Goal: Transaction & Acquisition: Purchase product/service

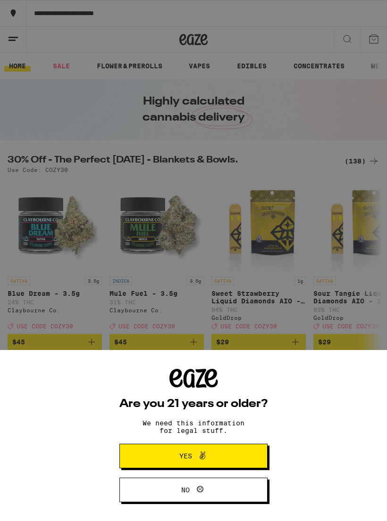
click at [238, 452] on button "Yes" at bounding box center [193, 456] width 148 height 25
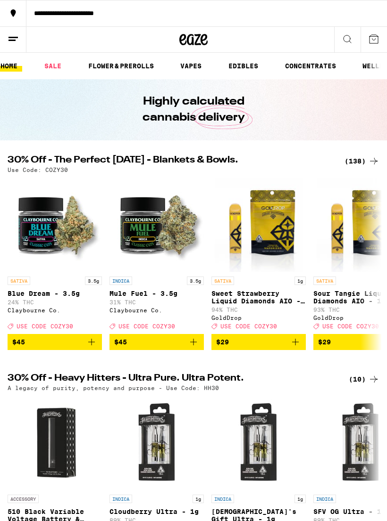
scroll to position [0, 7]
click at [246, 65] on link "EDIBLES" at bounding box center [244, 65] width 39 height 11
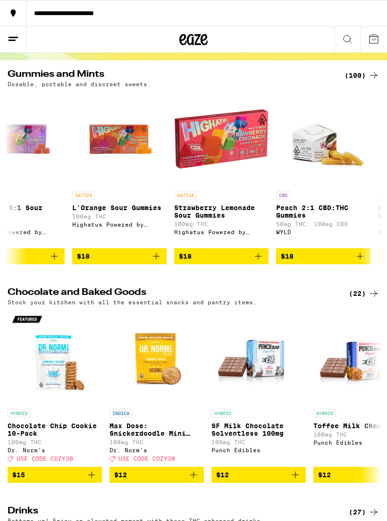
scroll to position [0, 4013]
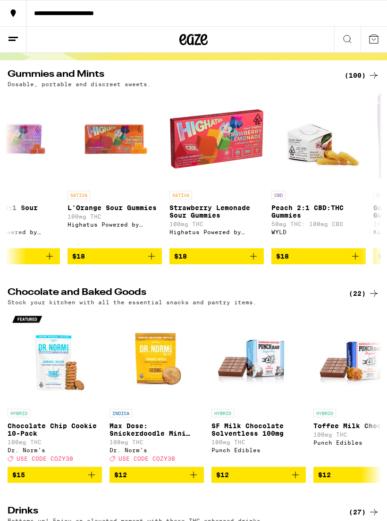
click at [344, 35] on icon at bounding box center [346, 38] width 11 height 11
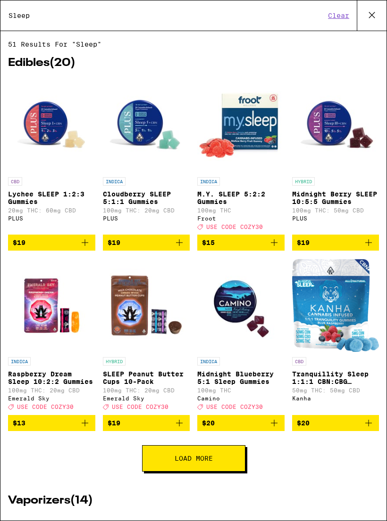
type input "Sleep"
click at [330, 121] on img "Open page for Midnight Berry SLEEP 10:5:5 Gummies from PLUS" at bounding box center [335, 125] width 87 height 94
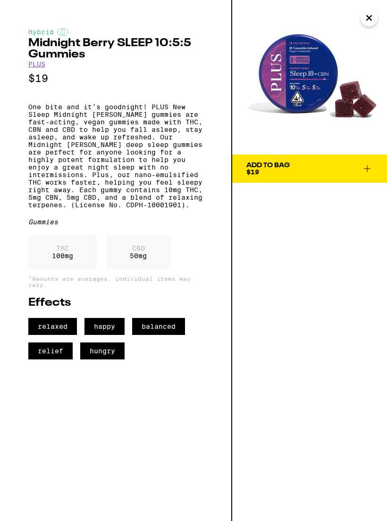
click at [297, 65] on img at bounding box center [309, 77] width 155 height 155
